Goal: Information Seeking & Learning: Learn about a topic

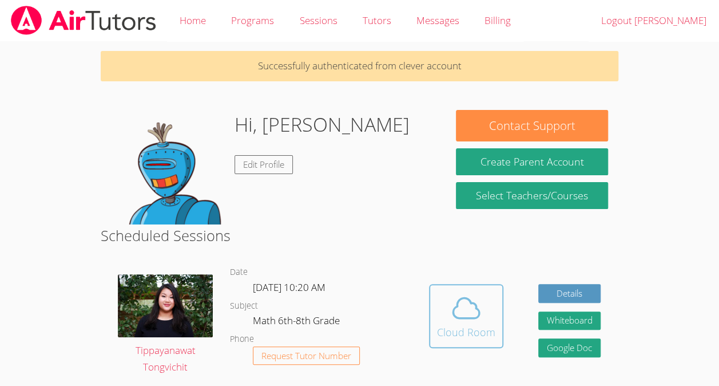
click at [476, 318] on icon at bounding box center [466, 308] width 32 height 32
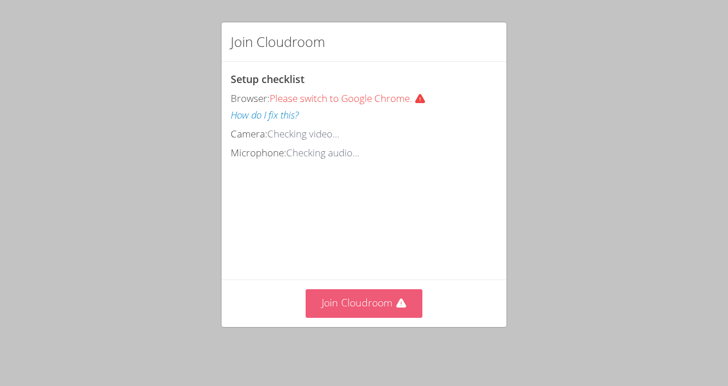
click at [389, 302] on button "Join Cloudroom" at bounding box center [364, 303] width 117 height 28
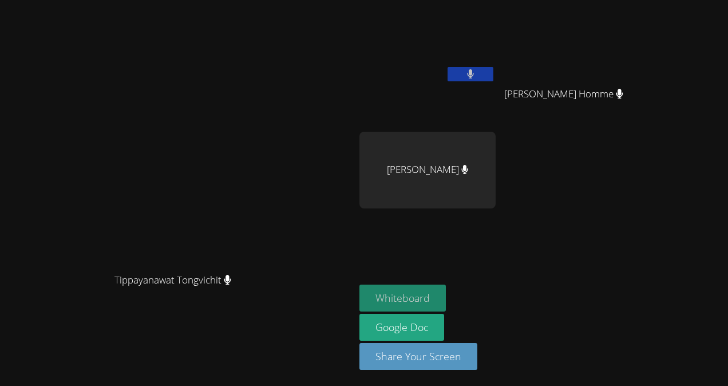
drag, startPoint x: 485, startPoint y: 296, endPoint x: 456, endPoint y: 292, distance: 29.5
click at [446, 292] on button "Whiteboard" at bounding box center [402, 297] width 86 height 27
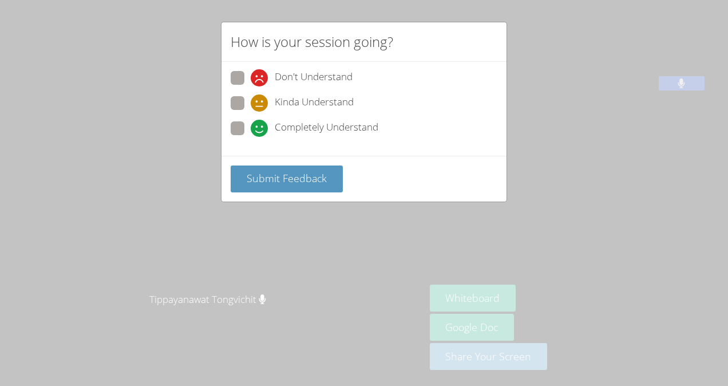
click at [229, 126] on div "Don't Understand Kinda Understand Completely Understand" at bounding box center [363, 109] width 285 height 94
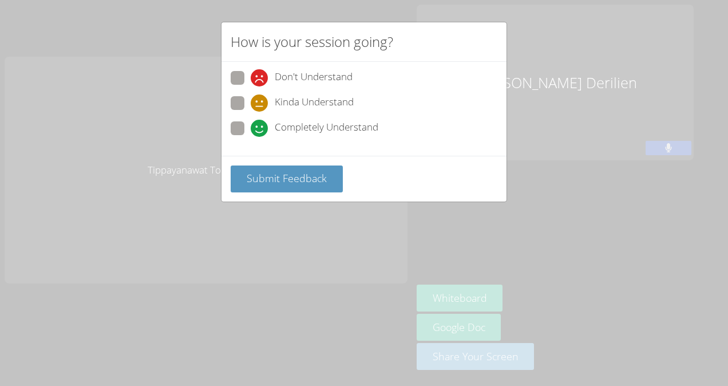
click at [251, 137] on span at bounding box center [251, 137] width 0 height 0
click at [251, 122] on input "Completely Understand" at bounding box center [256, 126] width 10 height 10
radio input "true"
click at [259, 176] on span "Submit Feedback" at bounding box center [287, 178] width 80 height 14
